Goal: Information Seeking & Learning: Understand process/instructions

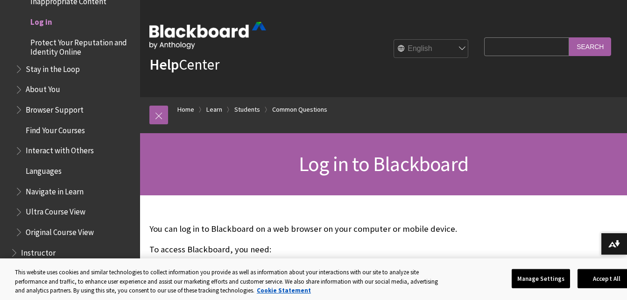
click at [38, 18] on span "Log in" at bounding box center [41, 20] width 22 height 13
click at [48, 23] on span "Log in" at bounding box center [41, 20] width 22 height 13
click at [41, 19] on span "Log in" at bounding box center [41, 20] width 22 height 13
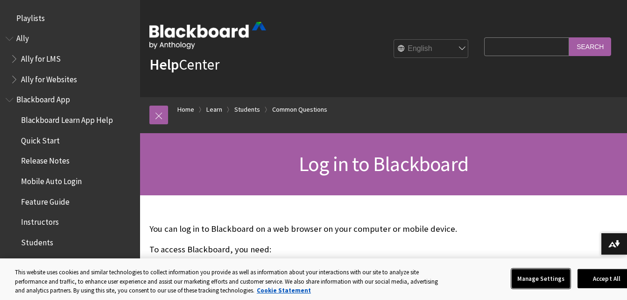
click at [547, 279] on button "Manage Settings" at bounding box center [541, 278] width 58 height 20
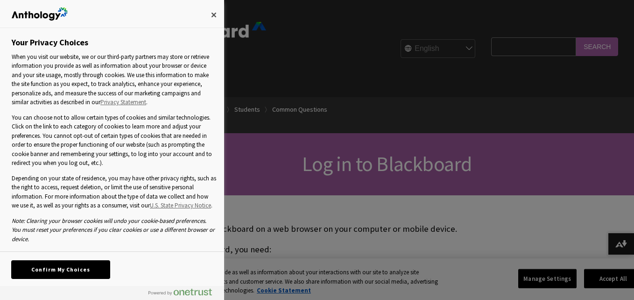
click at [96, 266] on button "Confirm My Choices" at bounding box center [61, 269] width 98 height 18
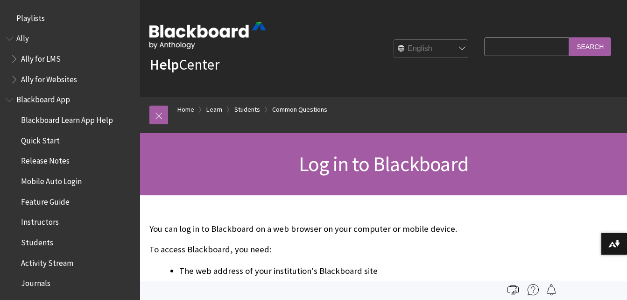
scroll to position [1021, 0]
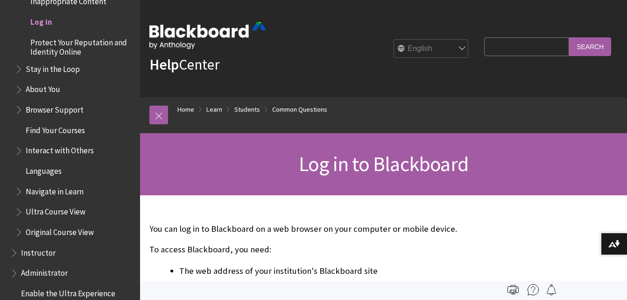
click at [33, 25] on span "Log in" at bounding box center [41, 20] width 22 height 13
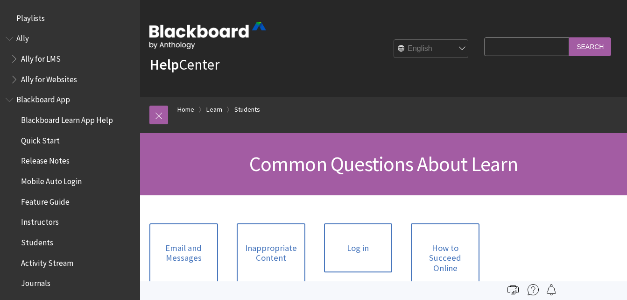
scroll to position [919, 0]
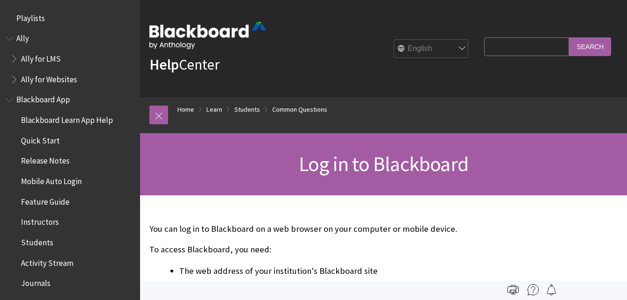
scroll to position [1021, 0]
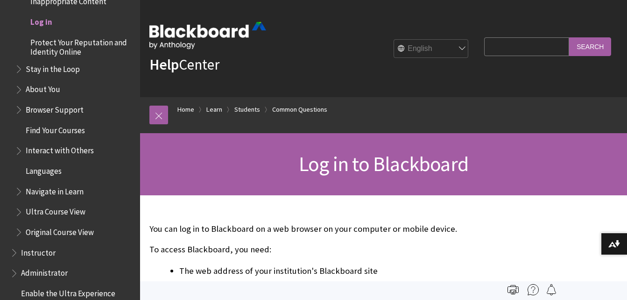
click at [46, 20] on span "Log in" at bounding box center [41, 20] width 22 height 13
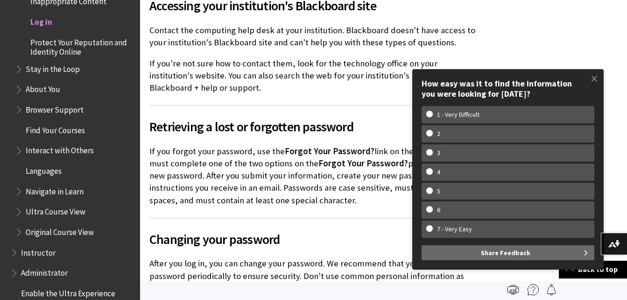
scroll to position [1681, 0]
